Goal: Information Seeking & Learning: Learn about a topic

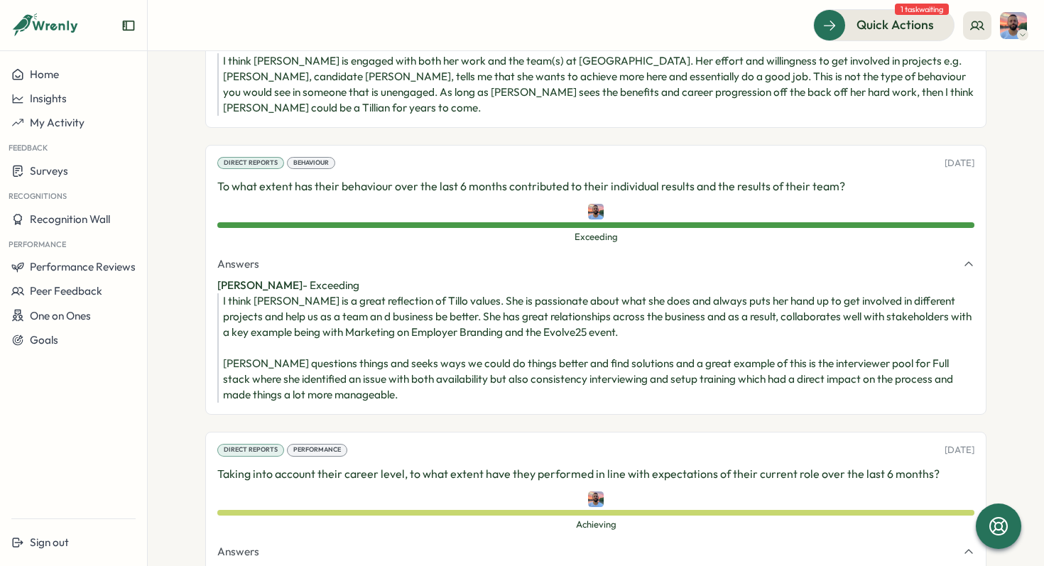
scroll to position [1363, 0]
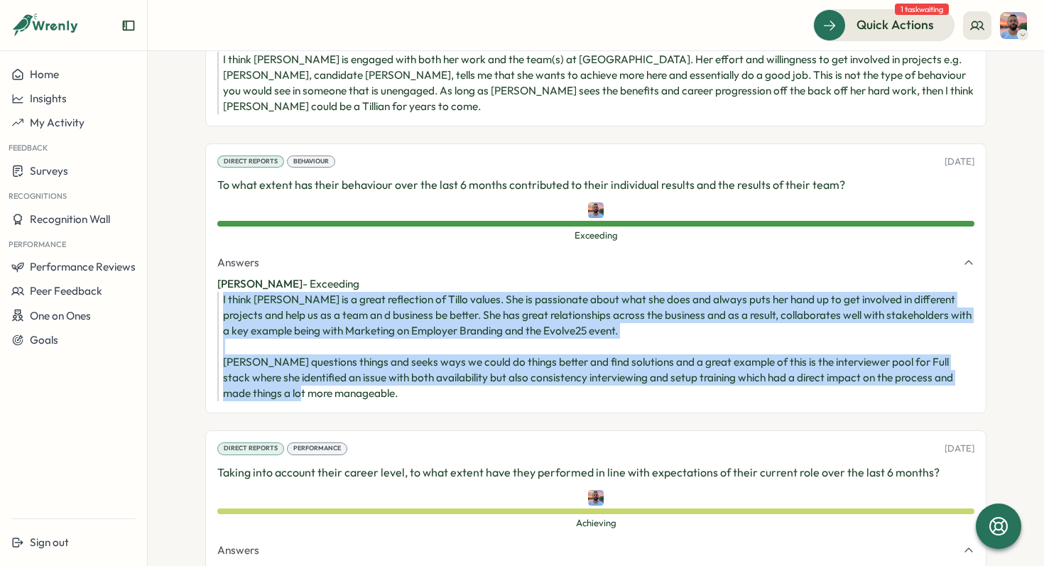
drag, startPoint x: 393, startPoint y: 351, endPoint x: 218, endPoint y: 252, distance: 201.2
click at [218, 292] on div "I think [PERSON_NAME] is a great reflection of Tillo values. She is passionate …" at bounding box center [595, 346] width 757 height 109
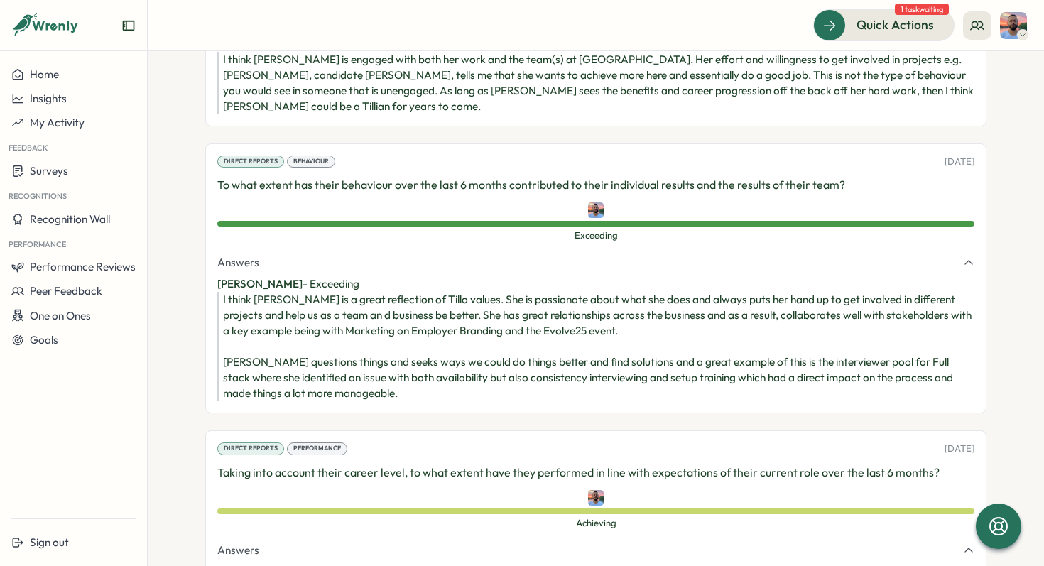
click at [289, 292] on div "I think [PERSON_NAME] is a great reflection of Tillo values. She is passionate …" at bounding box center [598, 346] width 751 height 109
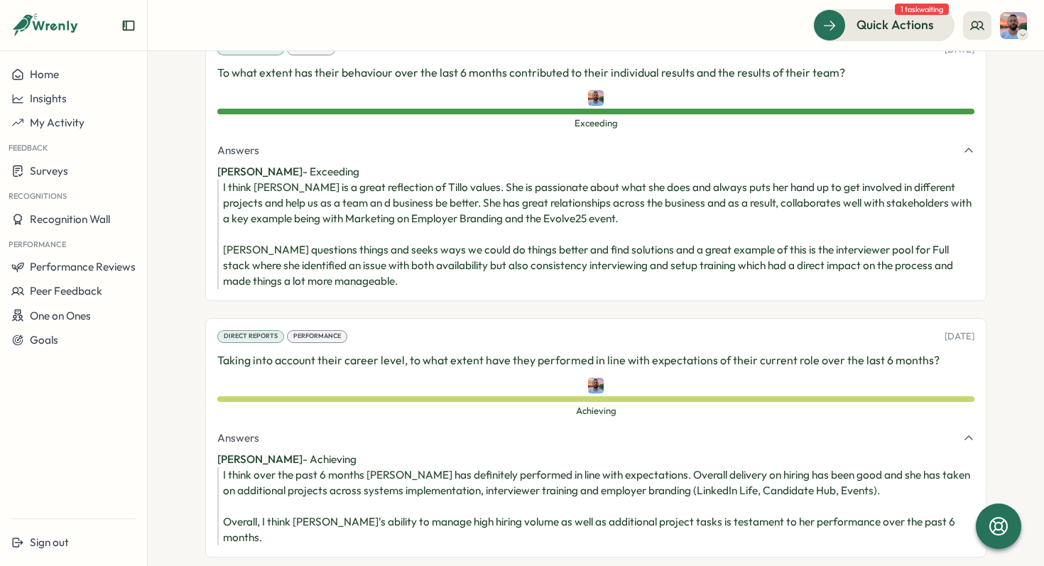
scroll to position [1588, 0]
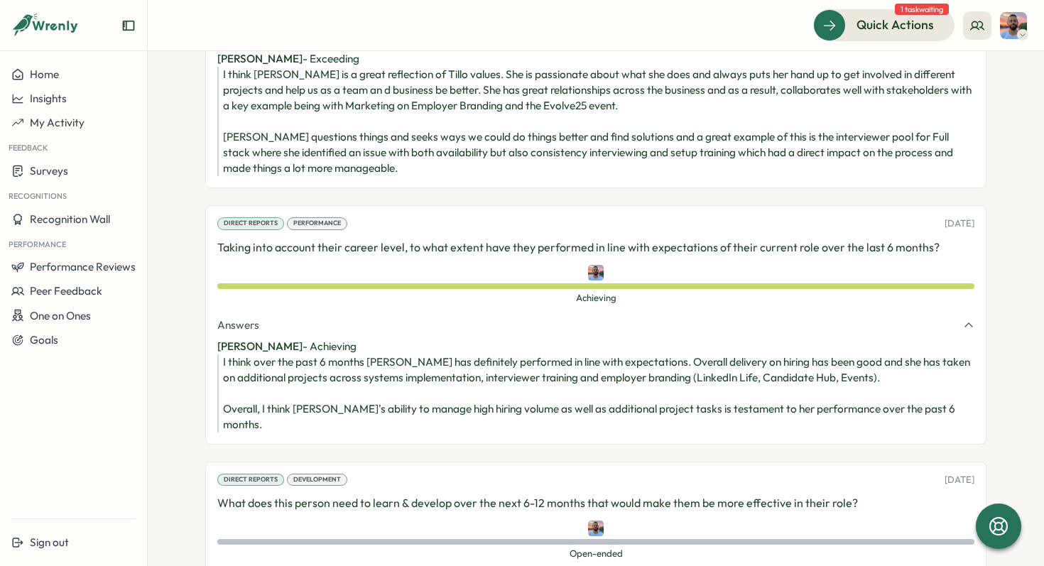
click at [385, 385] on div "I think over the past 6 months [PERSON_NAME] has definitely performed in line w…" at bounding box center [598, 393] width 751 height 78
click at [388, 382] on div "I think over the past 6 months [PERSON_NAME] has definitely performed in line w…" at bounding box center [598, 393] width 751 height 78
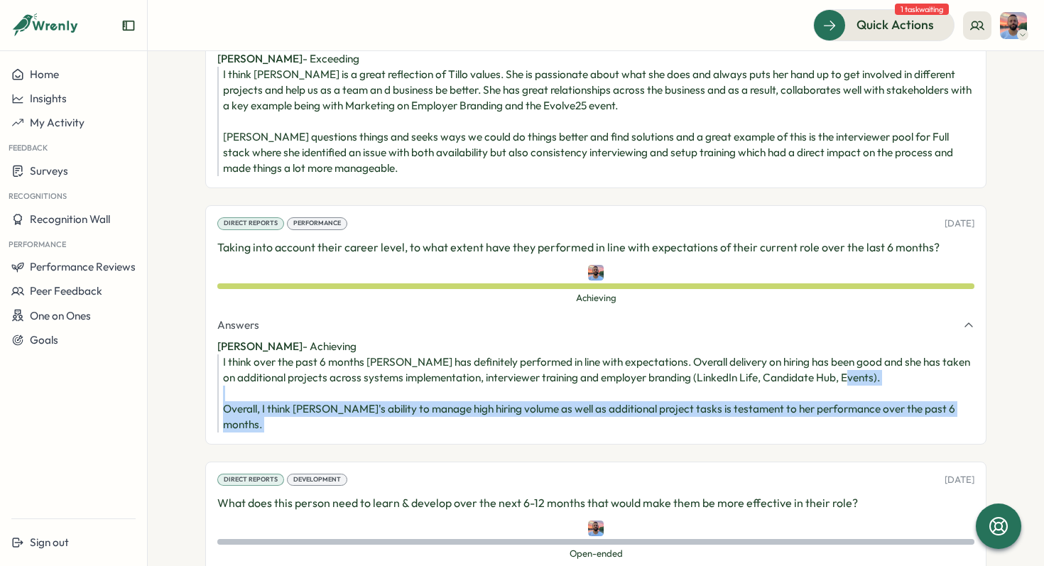
click at [388, 382] on div "I think over the past 6 months [PERSON_NAME] has definitely performed in line w…" at bounding box center [598, 393] width 751 height 78
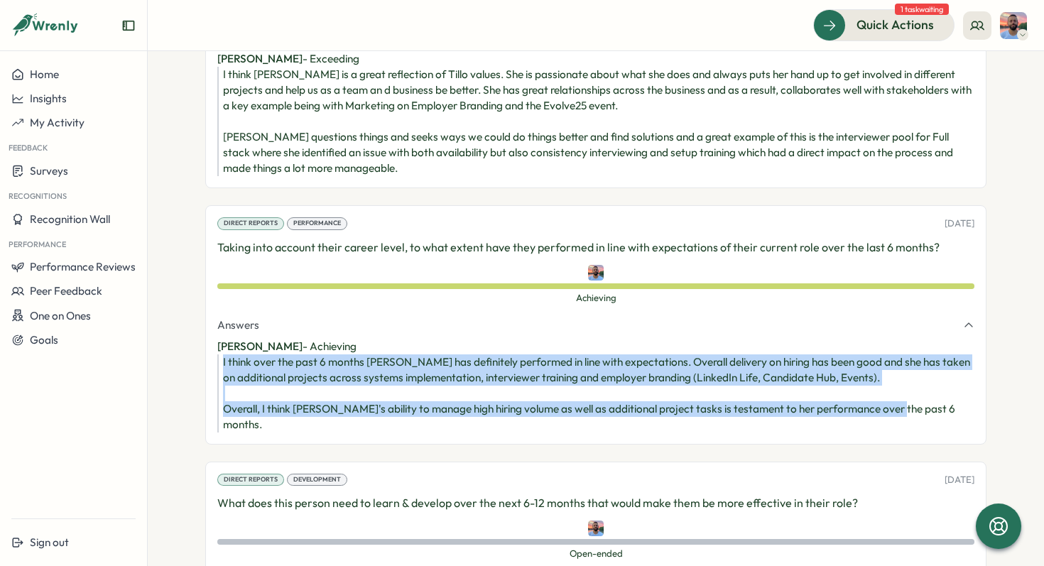
drag, startPoint x: 219, startPoint y: 331, endPoint x: 709, endPoint y: 398, distance: 495.2
copy div "I think over the past 6 months [PERSON_NAME] has definitely performed in line w…"
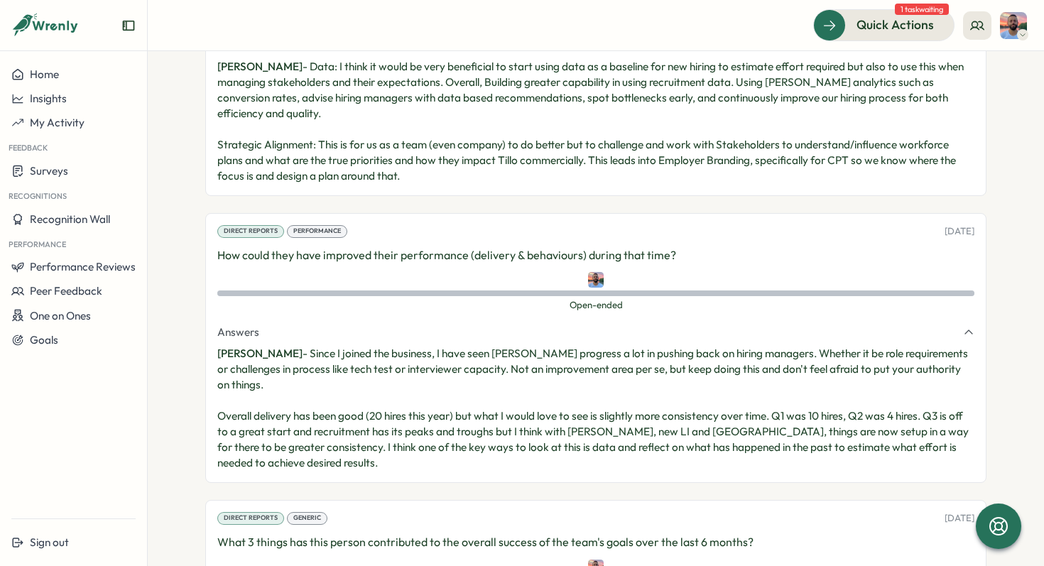
scroll to position [2347, 0]
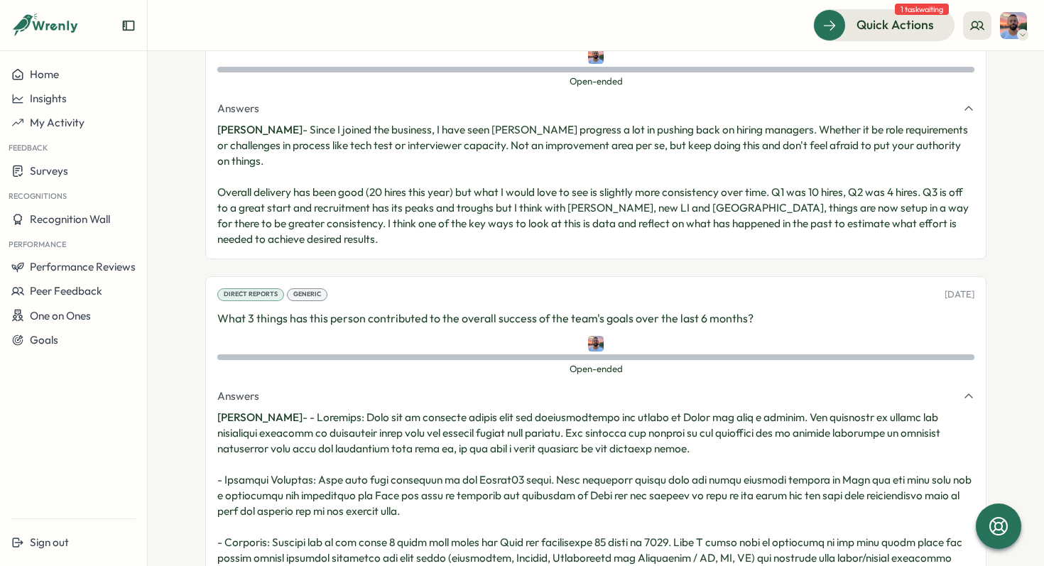
drag, startPoint x: 471, startPoint y: 511, endPoint x: 295, endPoint y: 354, distance: 236.3
click at [295, 410] on p "[PERSON_NAME] -" at bounding box center [595, 496] width 757 height 172
copy p "Projects: [PERSON_NAME] was an integral reason that the implementation and laun…"
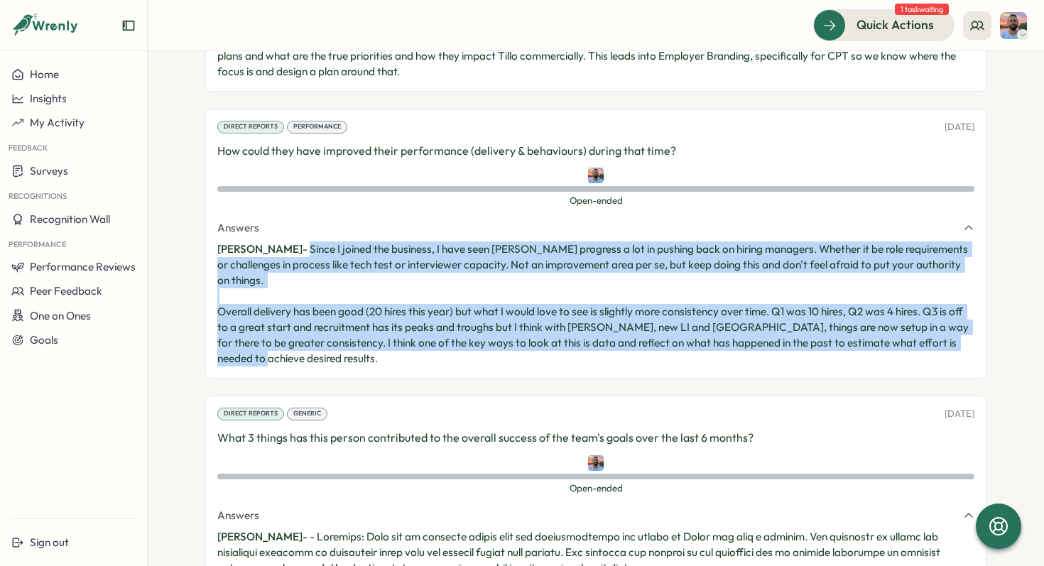
drag, startPoint x: 346, startPoint y: 300, endPoint x: 290, endPoint y: 207, distance: 108.8
click at [290, 241] on p "[PERSON_NAME] - Since I joined the business, I have seen [PERSON_NAME] progress…" at bounding box center [595, 303] width 757 height 125
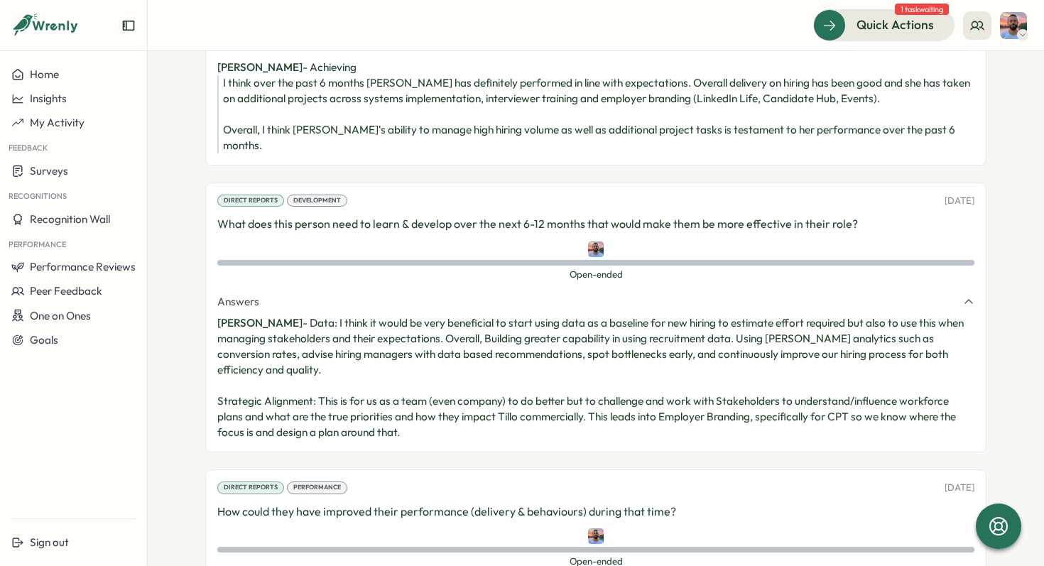
scroll to position [1866, 0]
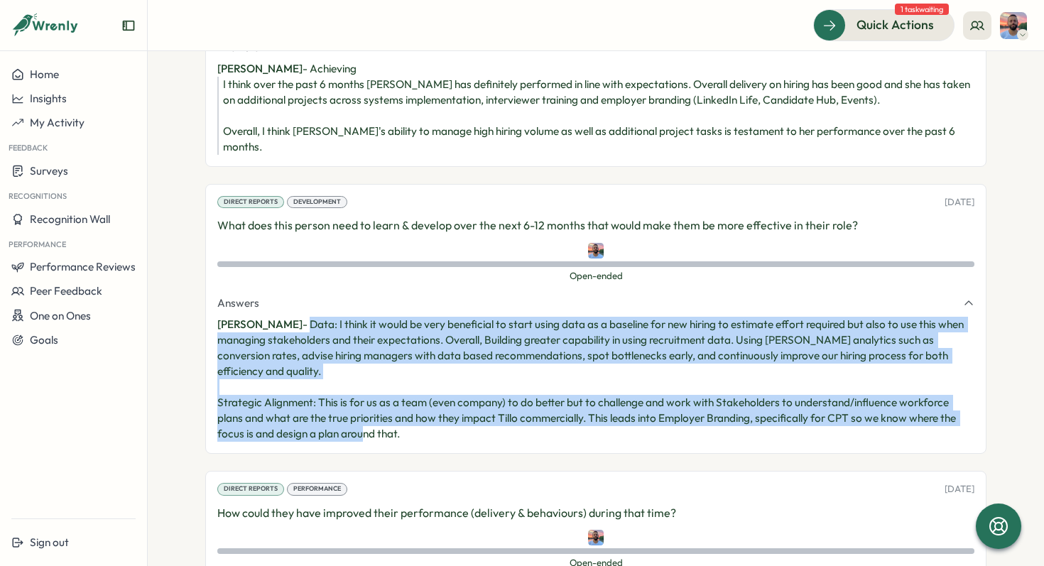
drag, startPoint x: 404, startPoint y: 388, endPoint x: 292, endPoint y: 280, distance: 156.1
click at [292, 317] on p "[PERSON_NAME] - Data: I think it would be very beneficial to start using data a…" at bounding box center [595, 379] width 757 height 125
copy p "Data: I think it would be very beneficial to start using data as a baseline for…"
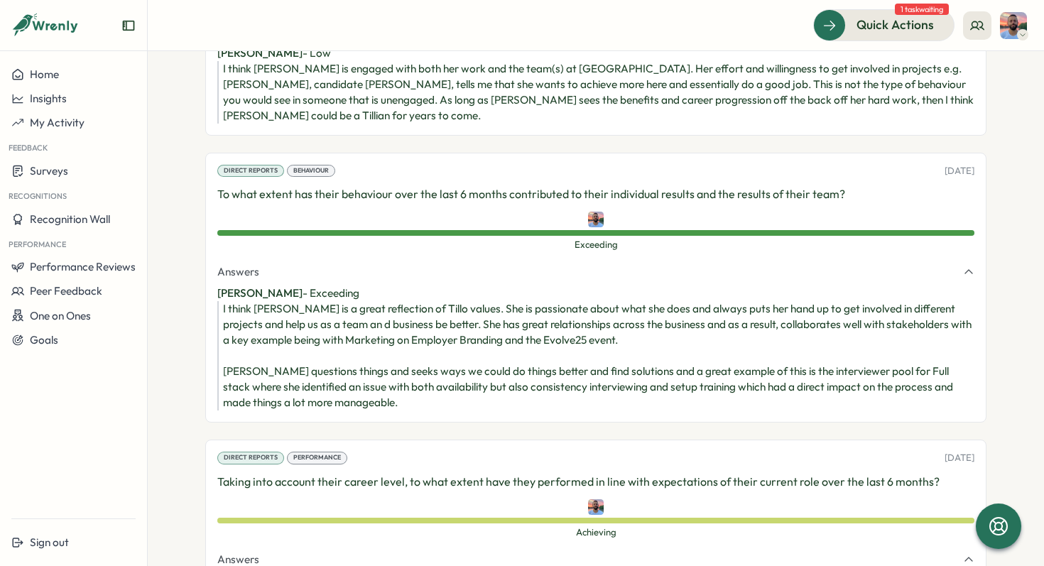
scroll to position [1343, 0]
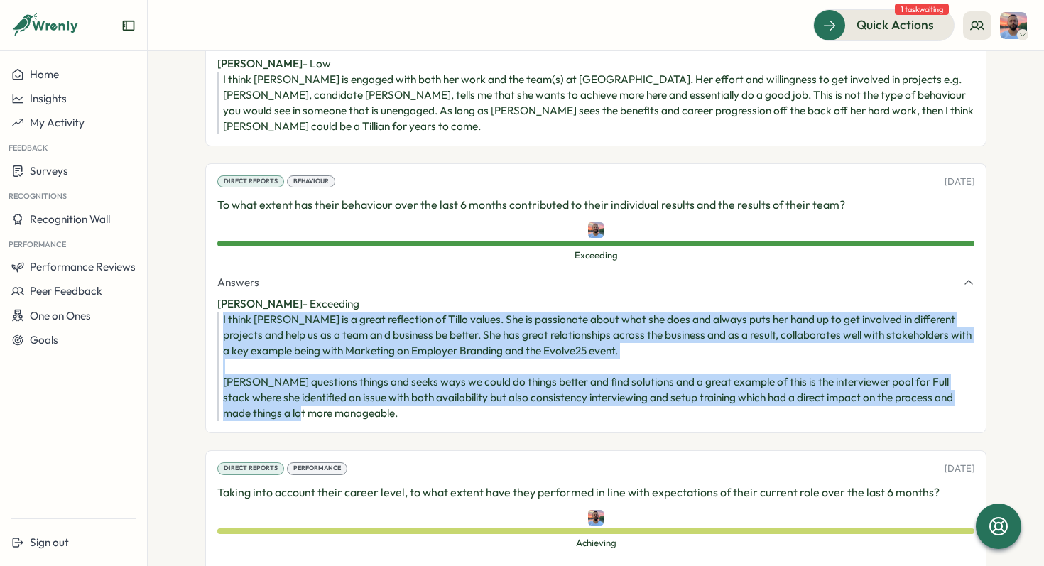
drag, startPoint x: 381, startPoint y: 370, endPoint x: 219, endPoint y: 272, distance: 188.6
click at [223, 312] on div "I think [PERSON_NAME] is a great reflection of Tillo values. She is passionate …" at bounding box center [598, 366] width 751 height 109
copy div "I think [PERSON_NAME] is a great reflection of Tillo values. She is passionate …"
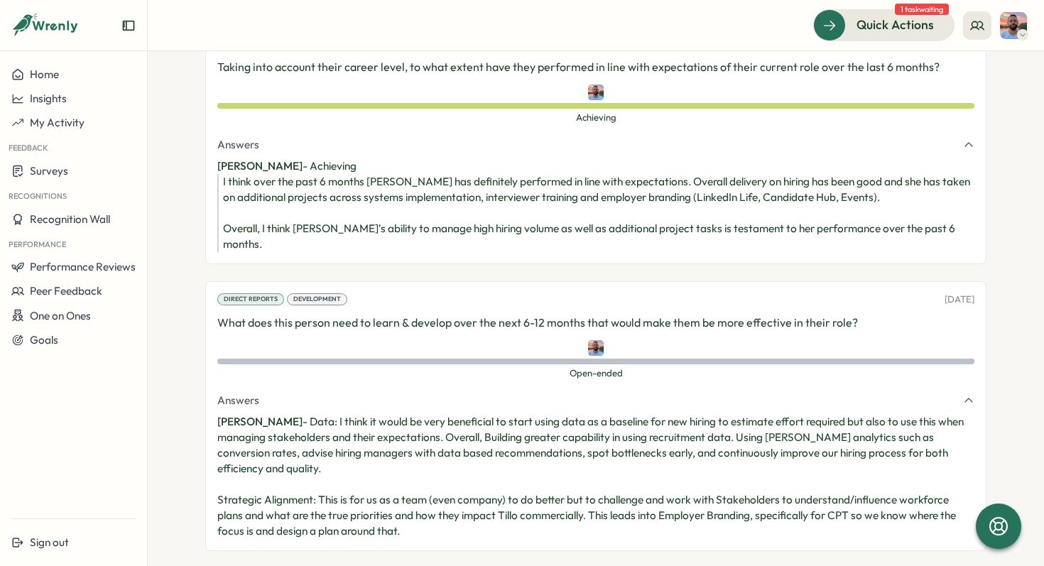
scroll to position [1799, 0]
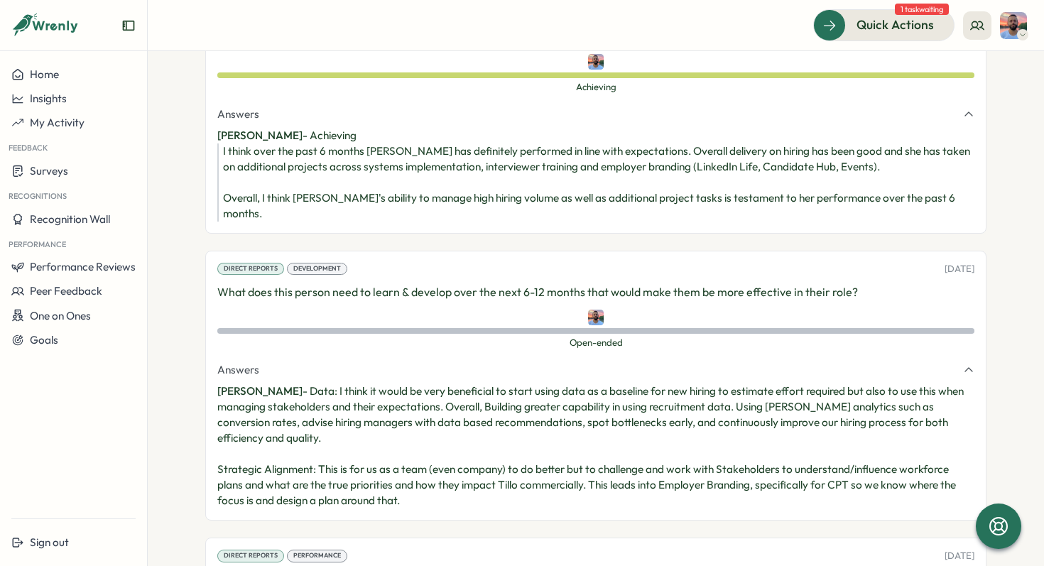
click at [515, 383] on p "[PERSON_NAME] - Data: I think it would be very beneficial to start using data a…" at bounding box center [595, 445] width 757 height 125
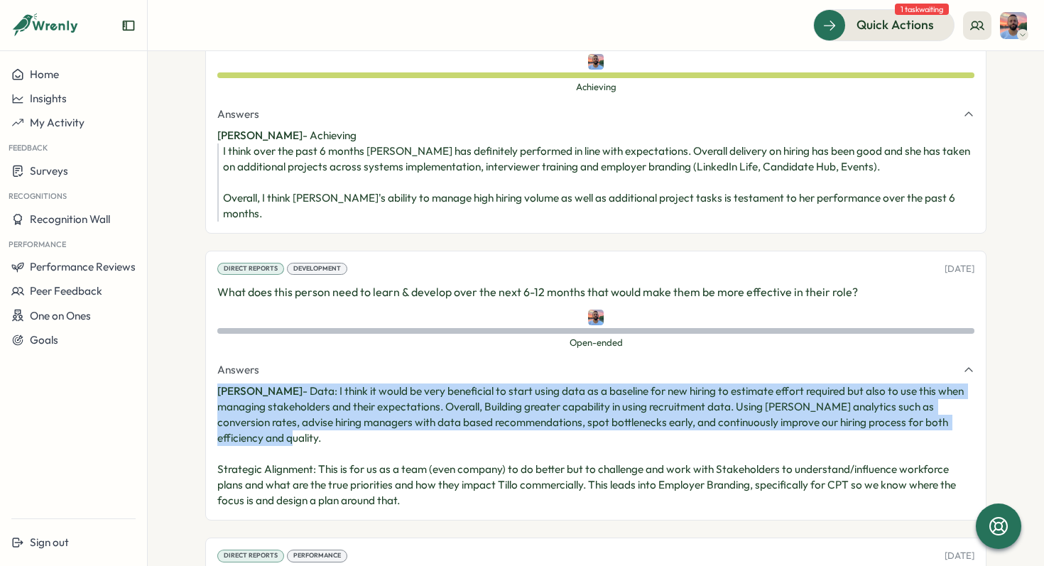
click at [515, 383] on p "[PERSON_NAME] - Data: I think it would be very beneficial to start using data a…" at bounding box center [595, 445] width 757 height 125
click at [509, 402] on p "[PERSON_NAME] - Data: I think it would be very beneficial to start using data a…" at bounding box center [595, 445] width 757 height 125
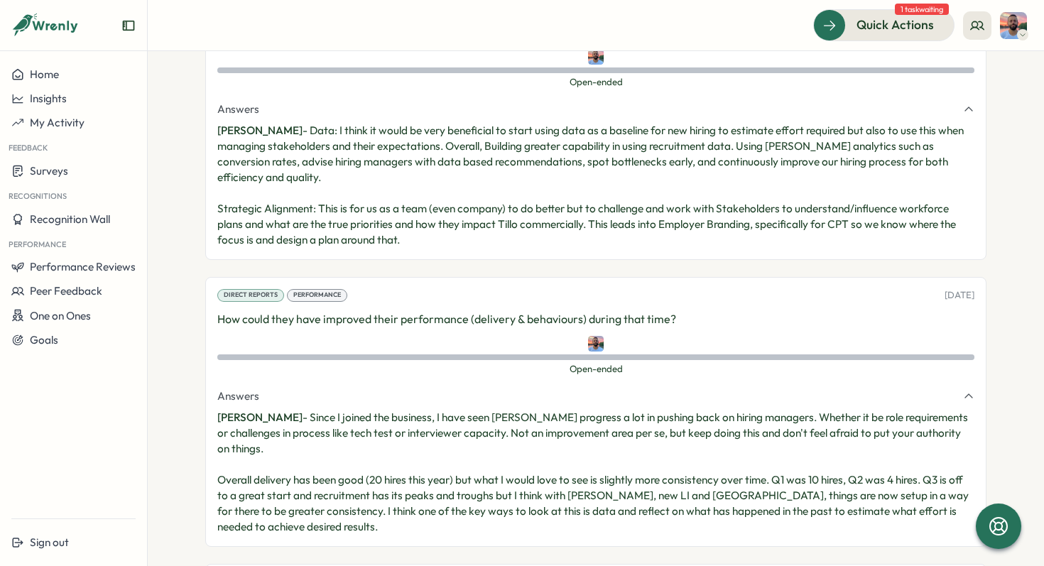
scroll to position [2075, 0]
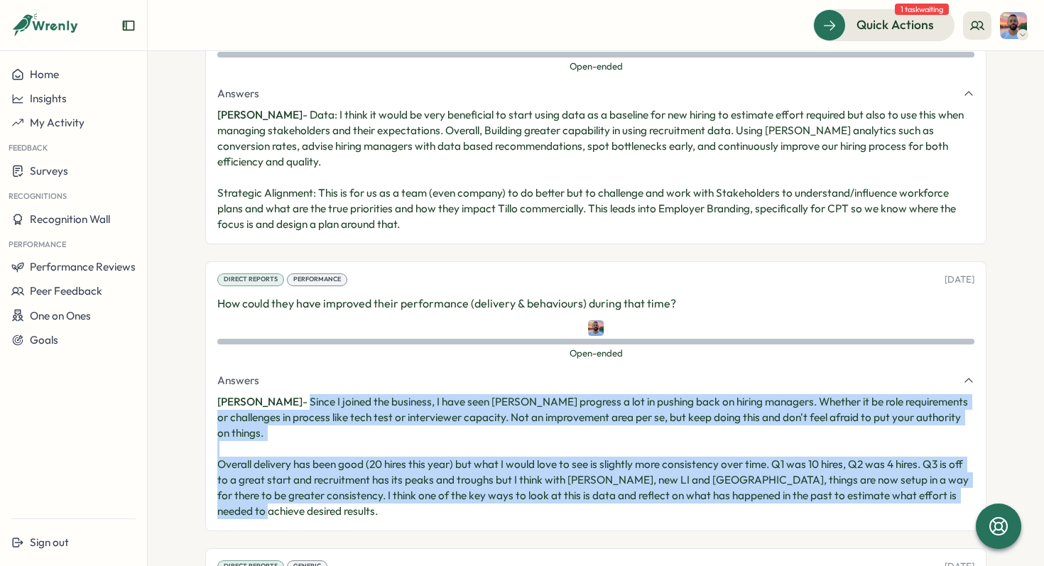
drag, startPoint x: 332, startPoint y: 447, endPoint x: 291, endPoint y: 357, distance: 99.1
click at [291, 394] on p "[PERSON_NAME] - Since I joined the business, I have seen [PERSON_NAME] progress…" at bounding box center [595, 456] width 757 height 125
copy p "Since I joined the business, I have seen [PERSON_NAME] progress a lot in pushin…"
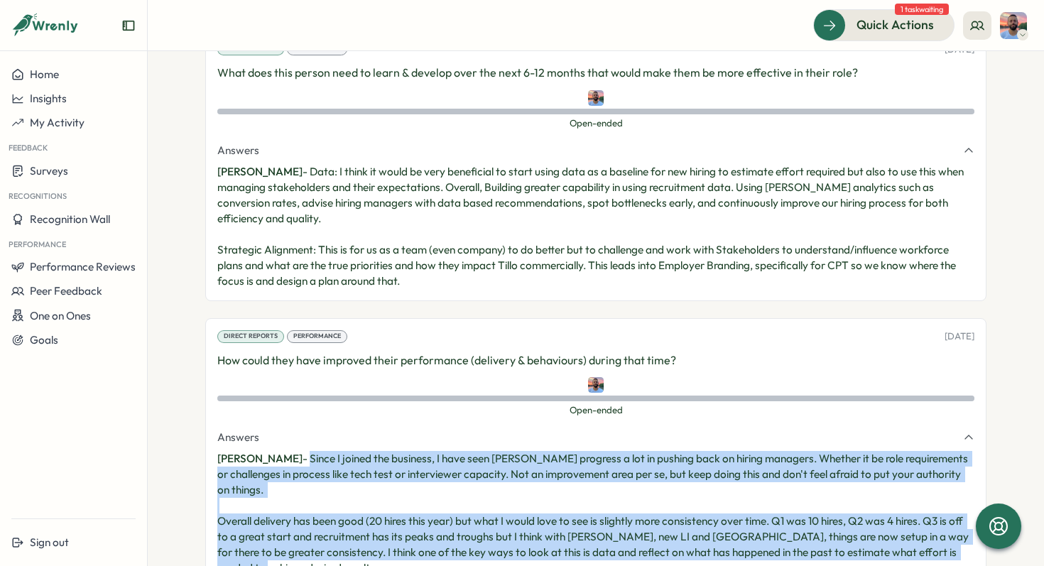
scroll to position [2008, 0]
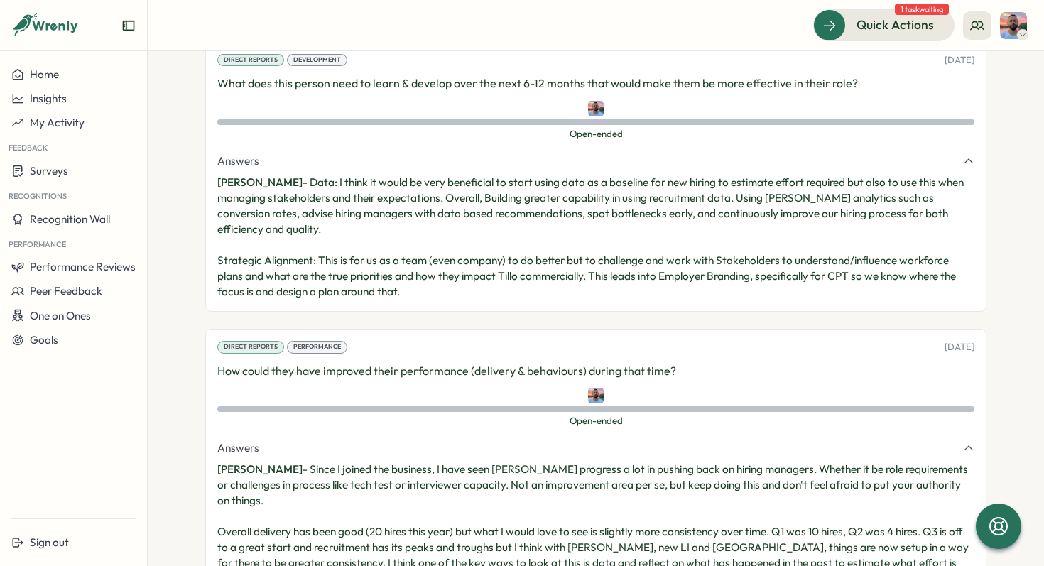
click at [446, 175] on p "[PERSON_NAME] - Data: I think it would be very beneficial to start using data a…" at bounding box center [595, 237] width 757 height 125
drag, startPoint x: 437, startPoint y: 151, endPoint x: 455, endPoint y: 205, distance: 57.7
click at [453, 194] on p "[PERSON_NAME] - Data: I think it would be very beneficial to start using data a…" at bounding box center [595, 237] width 757 height 125
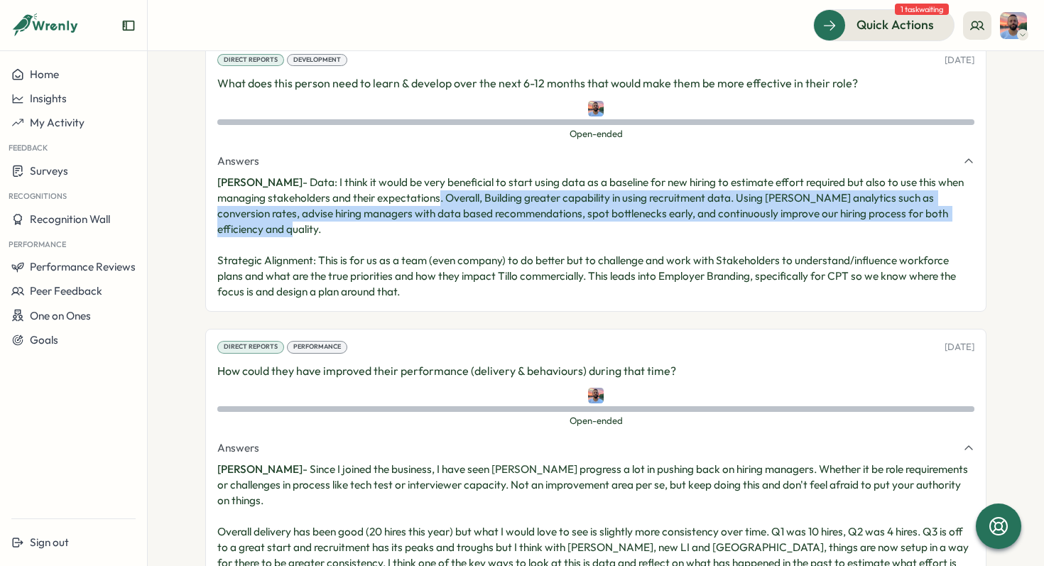
click at [455, 205] on p "[PERSON_NAME] - Data: I think it would be very beneficial to start using data a…" at bounding box center [595, 237] width 757 height 125
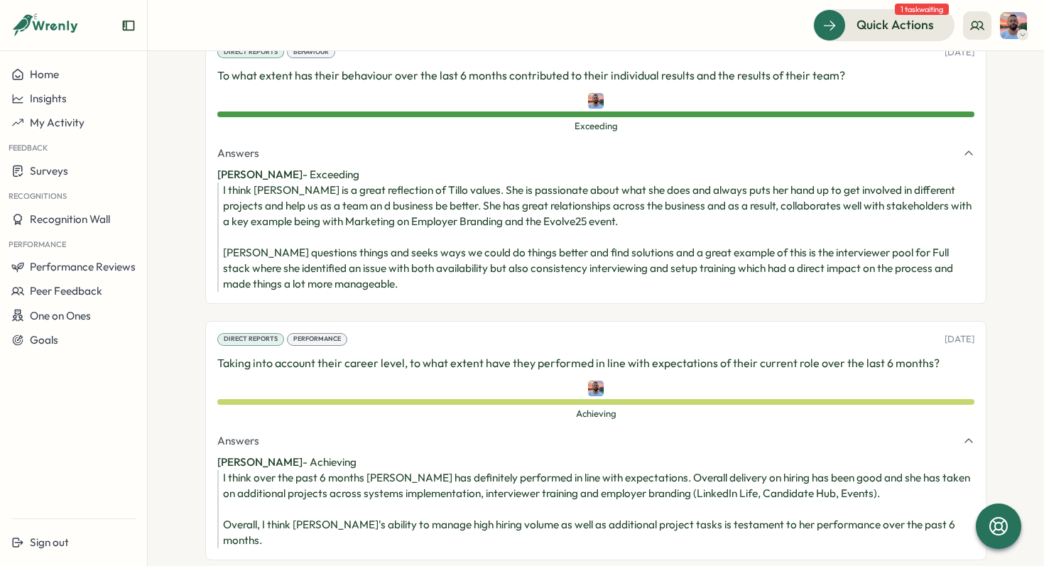
scroll to position [1463, 0]
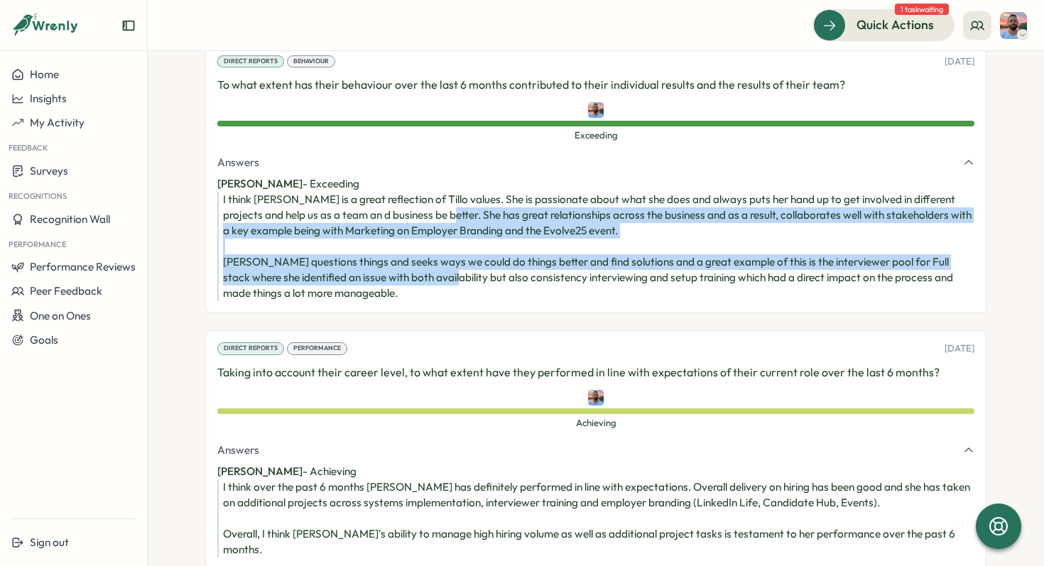
drag, startPoint x: 432, startPoint y: 175, endPoint x: 471, endPoint y: 258, distance: 91.5
click at [471, 258] on div "I think [PERSON_NAME] is a great reflection of Tillo values. She is passionate …" at bounding box center [598, 246] width 751 height 109
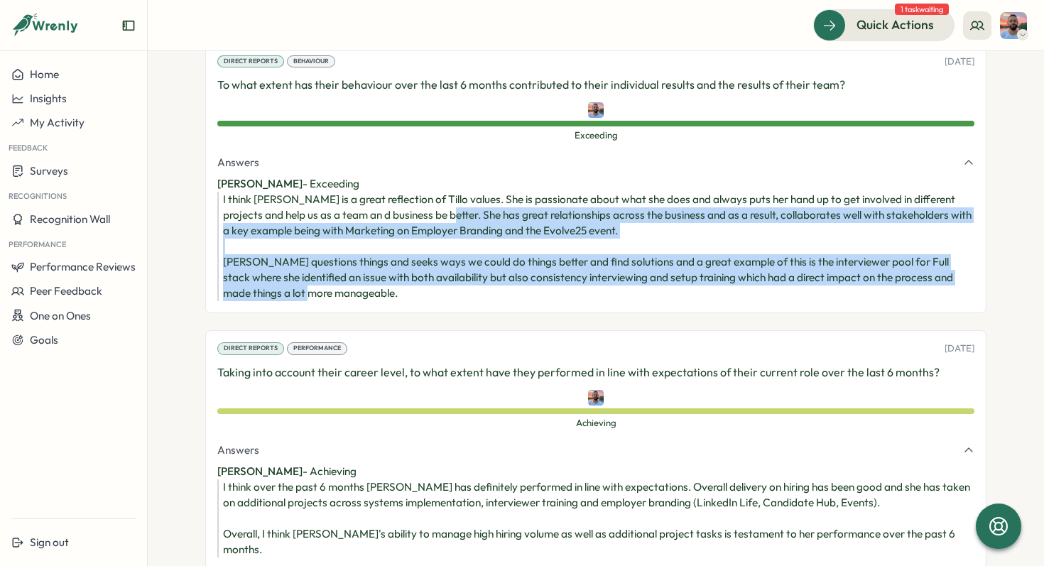
click at [471, 258] on div "I think [PERSON_NAME] is a great reflection of Tillo values. She is passionate …" at bounding box center [598, 246] width 751 height 109
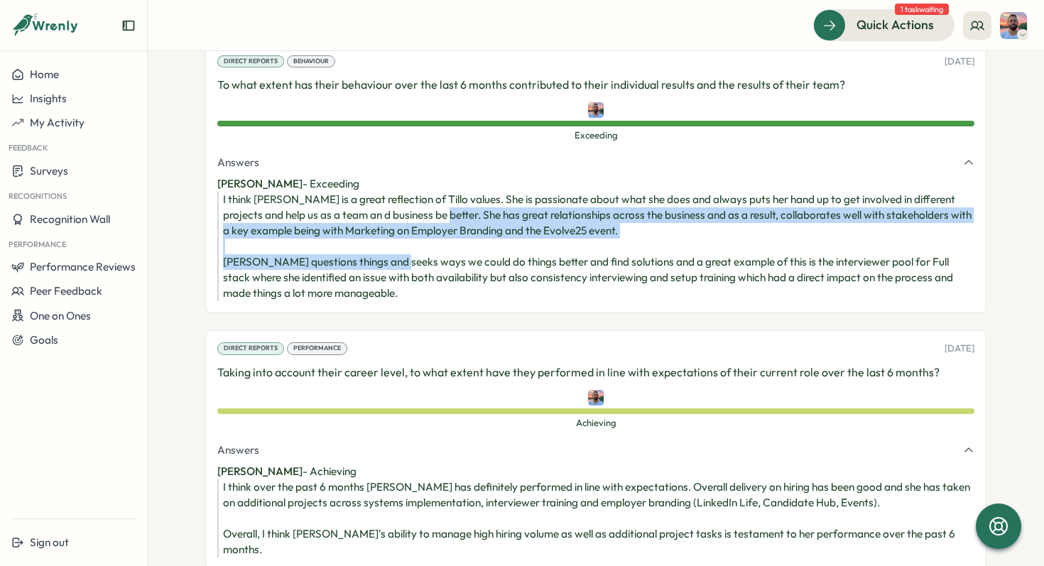
drag, startPoint x: 427, startPoint y: 164, endPoint x: 442, endPoint y: 230, distance: 67.7
click at [442, 227] on div "I think [PERSON_NAME] is a great reflection of Tillo values. She is passionate …" at bounding box center [598, 246] width 751 height 109
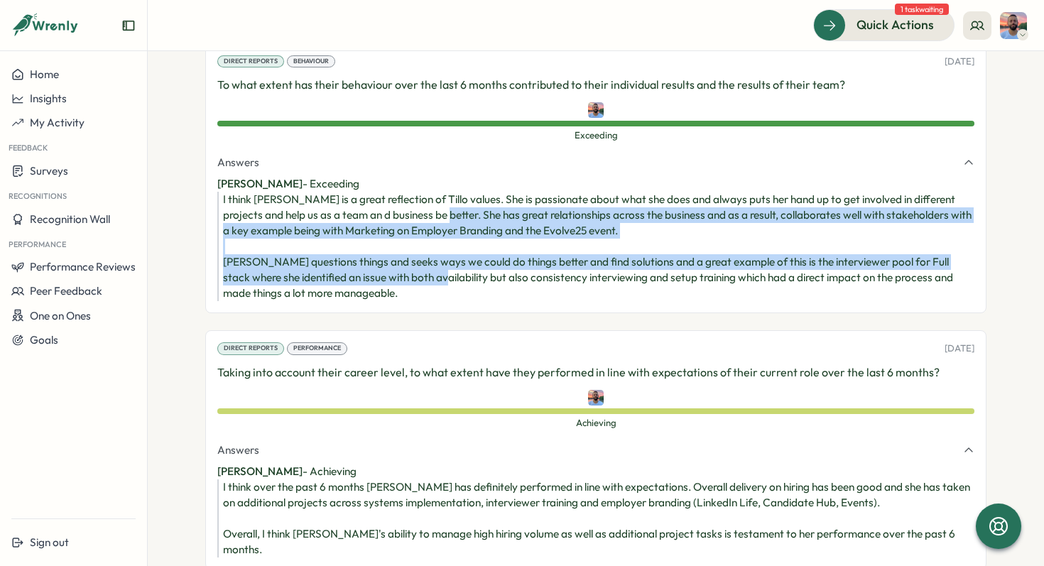
click at [442, 230] on div "I think [PERSON_NAME] is a great reflection of Tillo values. She is passionate …" at bounding box center [598, 246] width 751 height 109
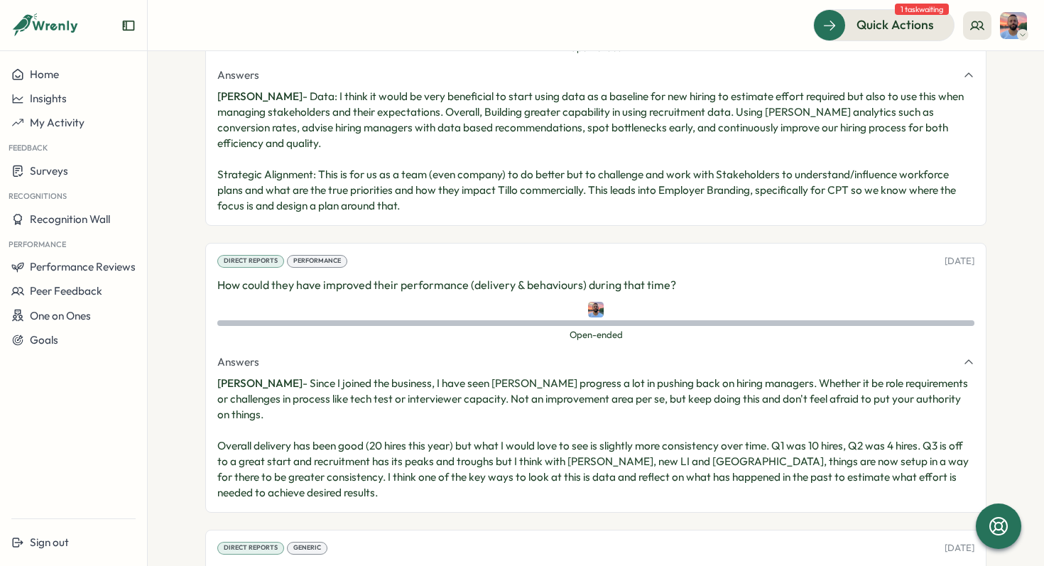
scroll to position [2094, 0]
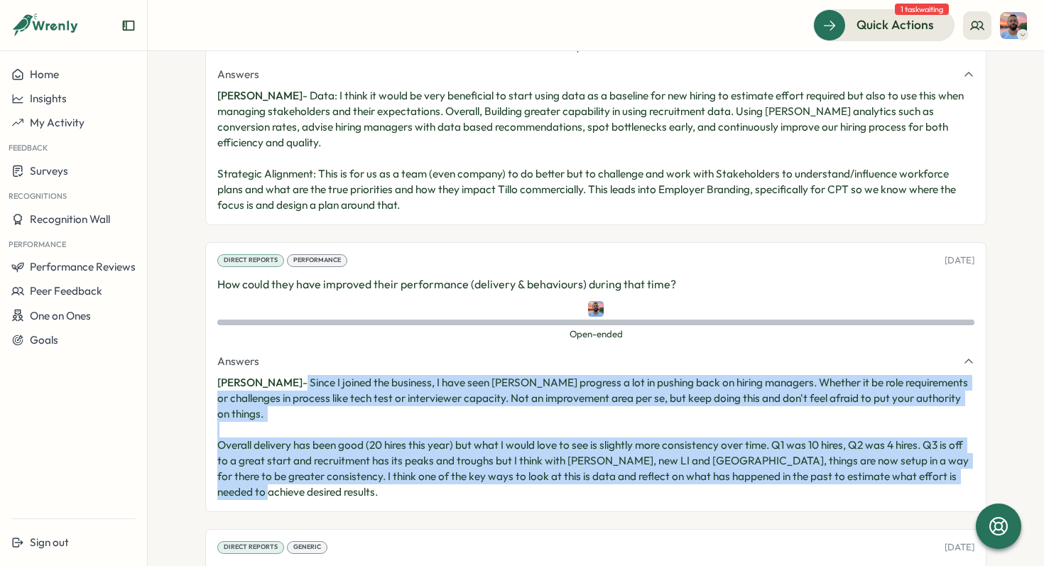
drag, startPoint x: 372, startPoint y: 434, endPoint x: 290, endPoint y: 341, distance: 124.2
click at [290, 375] on p "[PERSON_NAME] - Since I joined the business, I have seen [PERSON_NAME] progress…" at bounding box center [595, 437] width 757 height 125
copy p "Since I joined the business, I have seen [PERSON_NAME] progress a lot in pushin…"
